Goal: Navigation & Orientation: Go to known website

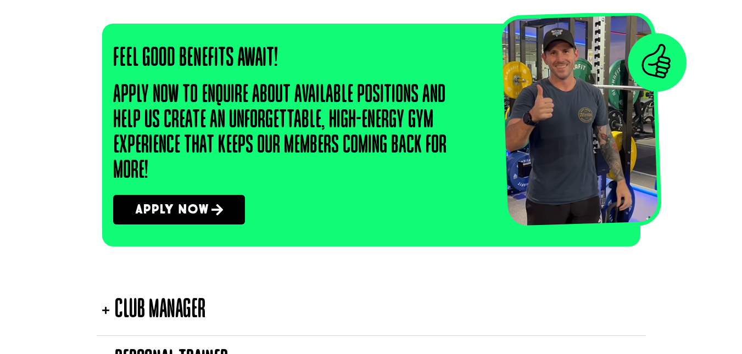
scroll to position [1816, 0]
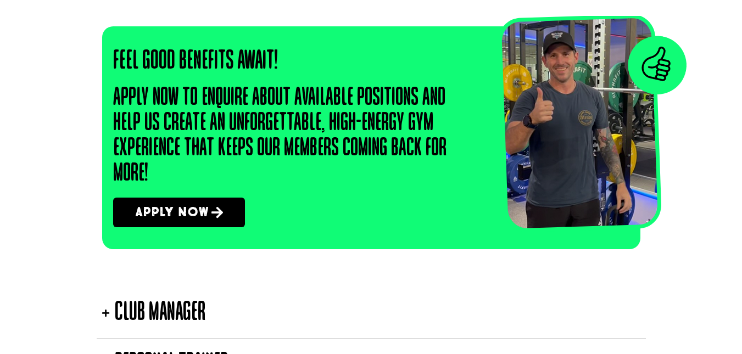
click at [211, 214] on icon at bounding box center [217, 212] width 12 height 13
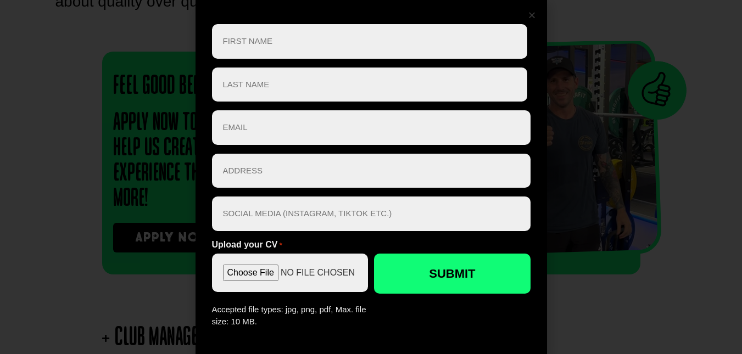
scroll to position [1791, 0]
